Goal: Submit feedback/report problem

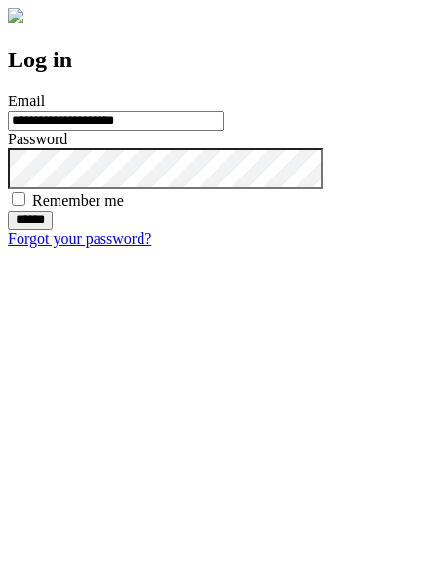
type input "**********"
click at [53, 230] on input "******" at bounding box center [30, 221] width 45 height 20
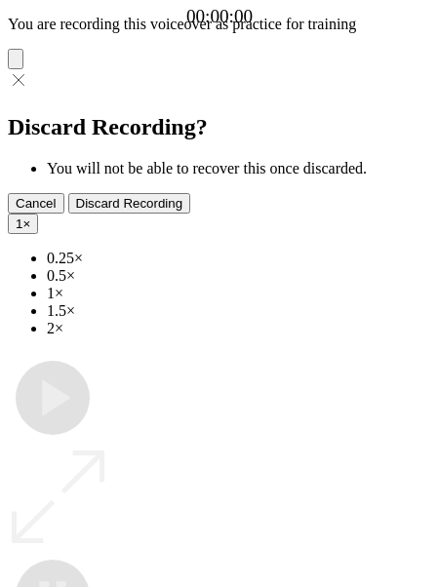
type input "**********"
